Goal: Information Seeking & Learning: Learn about a topic

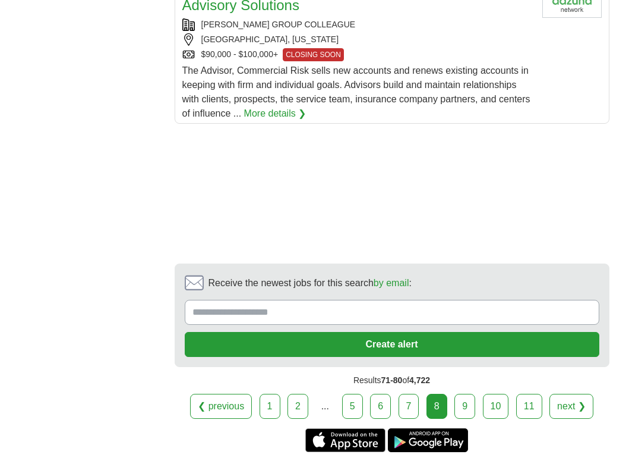
scroll to position [1957, 0]
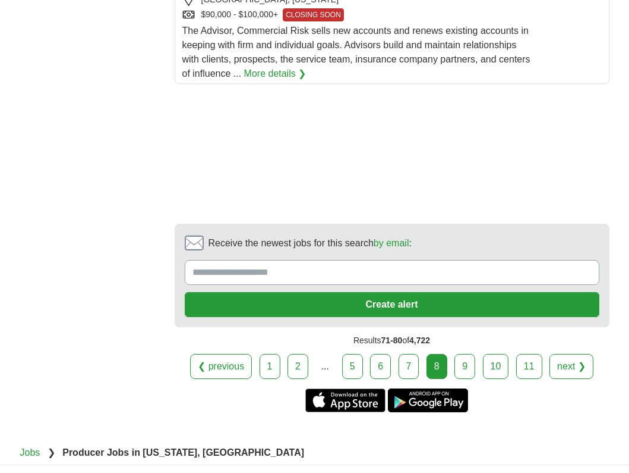
click at [572, 354] on link "next ❯" at bounding box center [572, 366] width 44 height 25
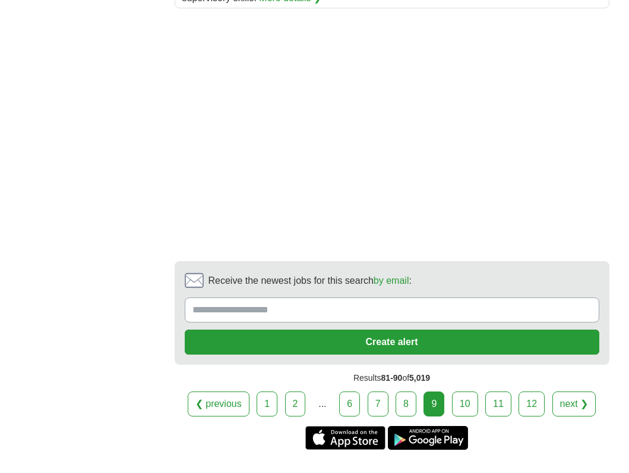
scroll to position [2093, 0]
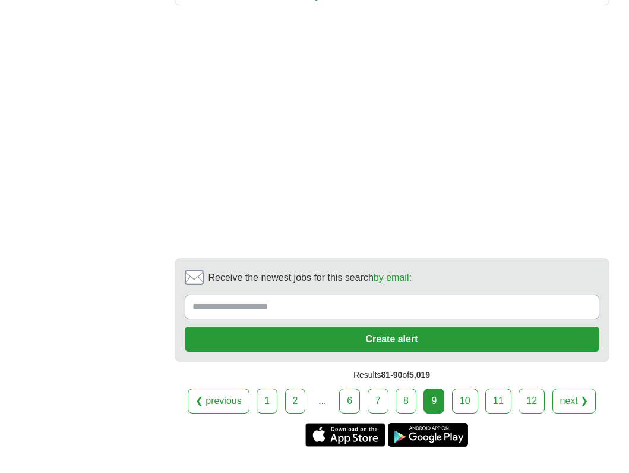
click at [578, 393] on link "next ❯" at bounding box center [575, 400] width 44 height 25
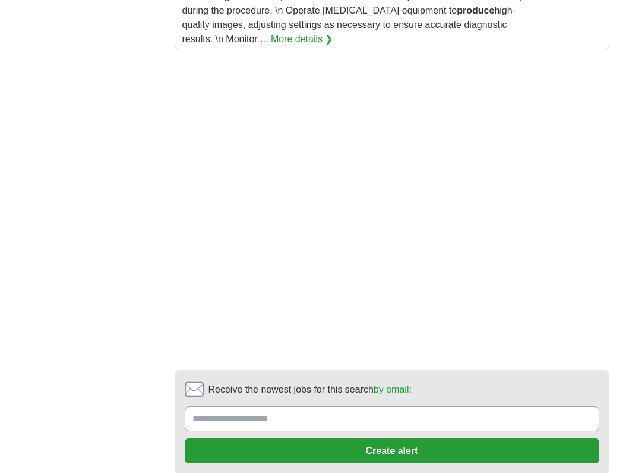
scroll to position [2089, 0]
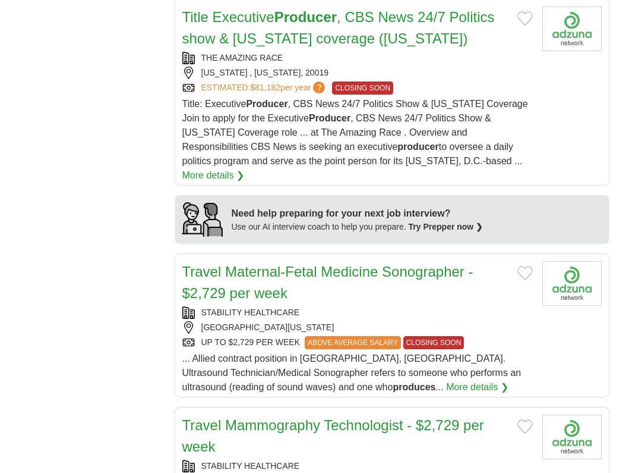
scroll to position [967, 0]
